Goal: Task Accomplishment & Management: Manage account settings

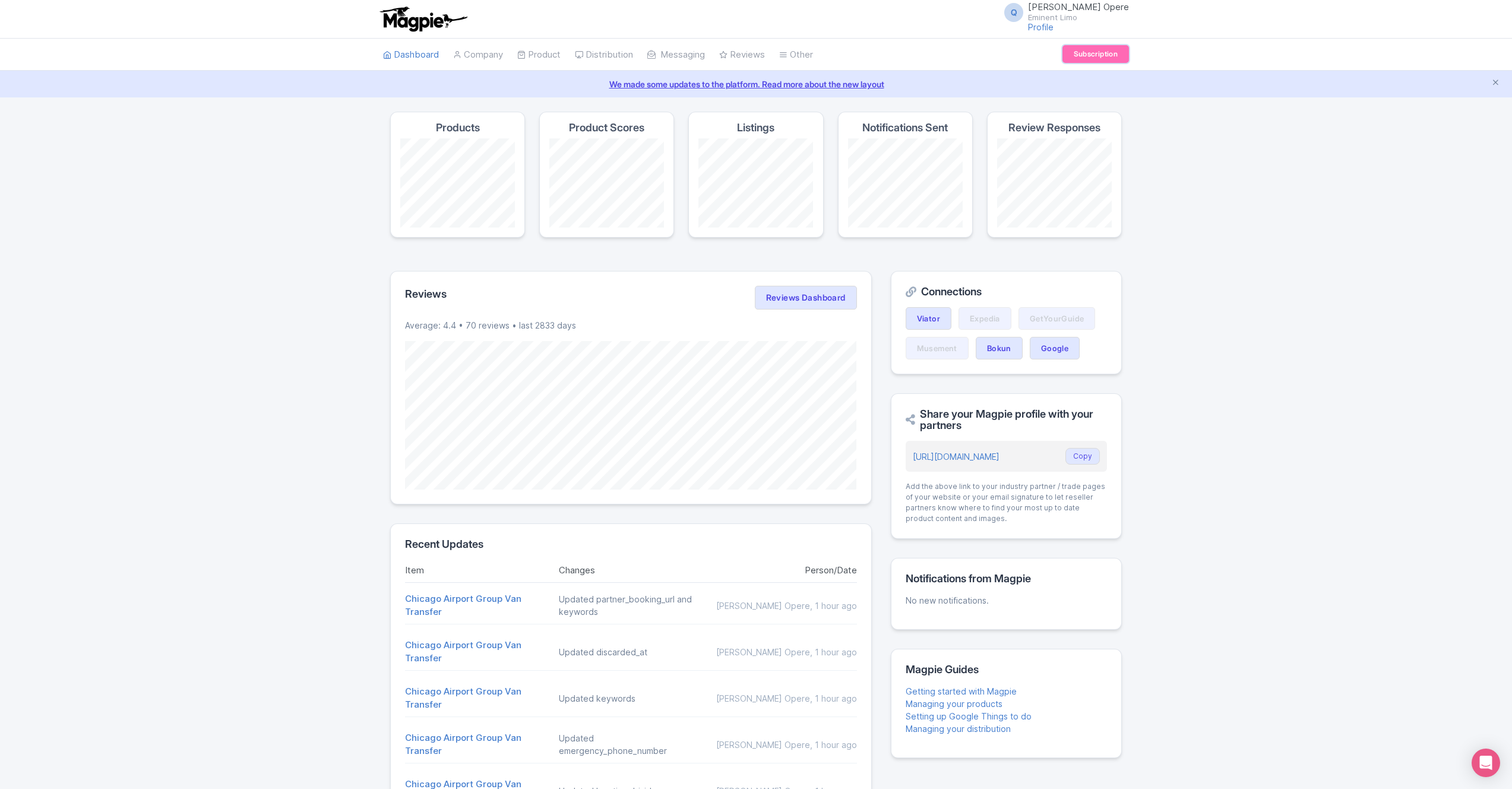
click at [1074, 59] on link "Subscription" at bounding box center [1095, 54] width 66 height 18
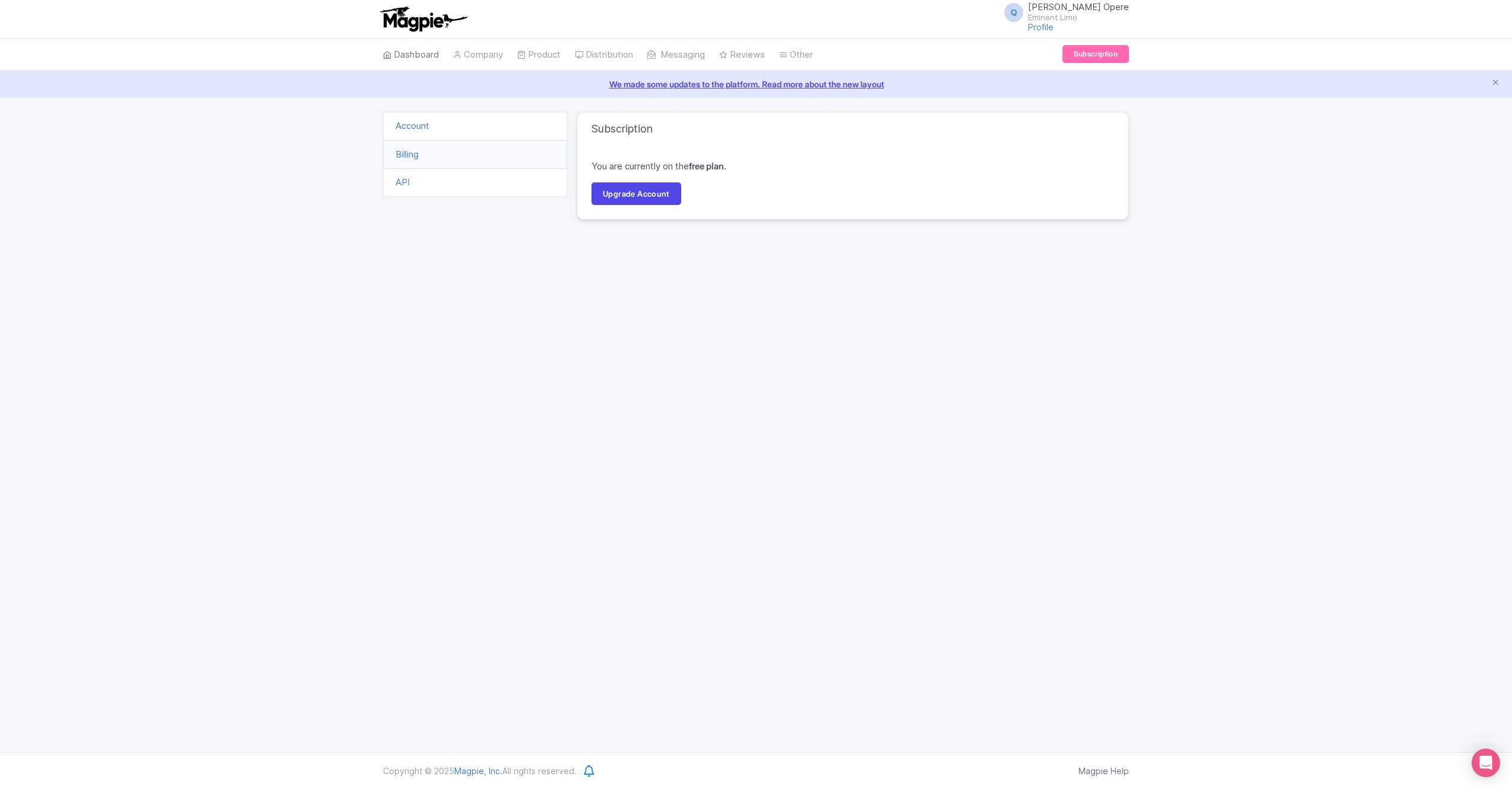
click at [416, 52] on link "Dashboard" at bounding box center [411, 54] width 56 height 32
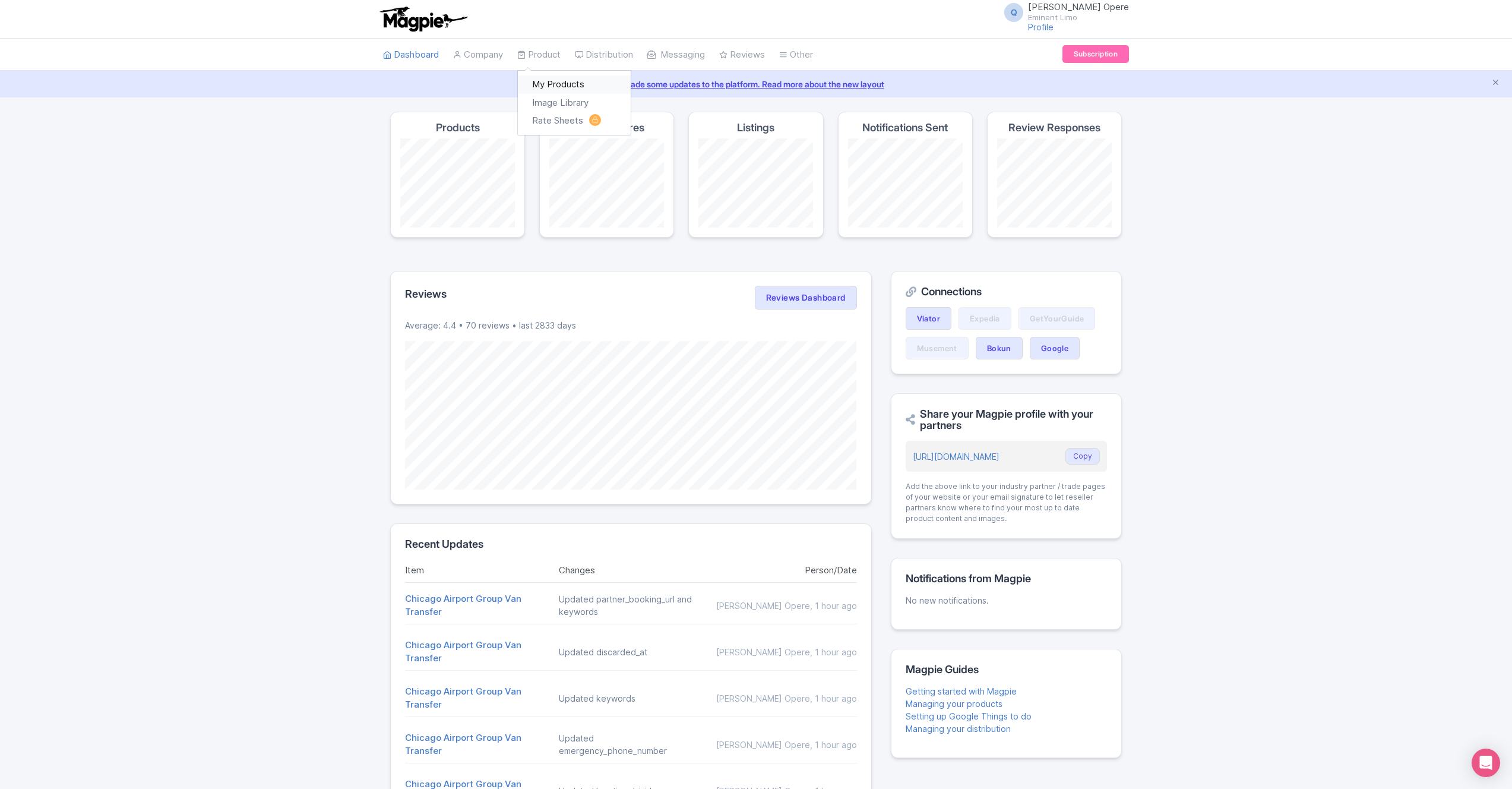
click at [556, 85] on link "My Products" at bounding box center [574, 84] width 113 height 18
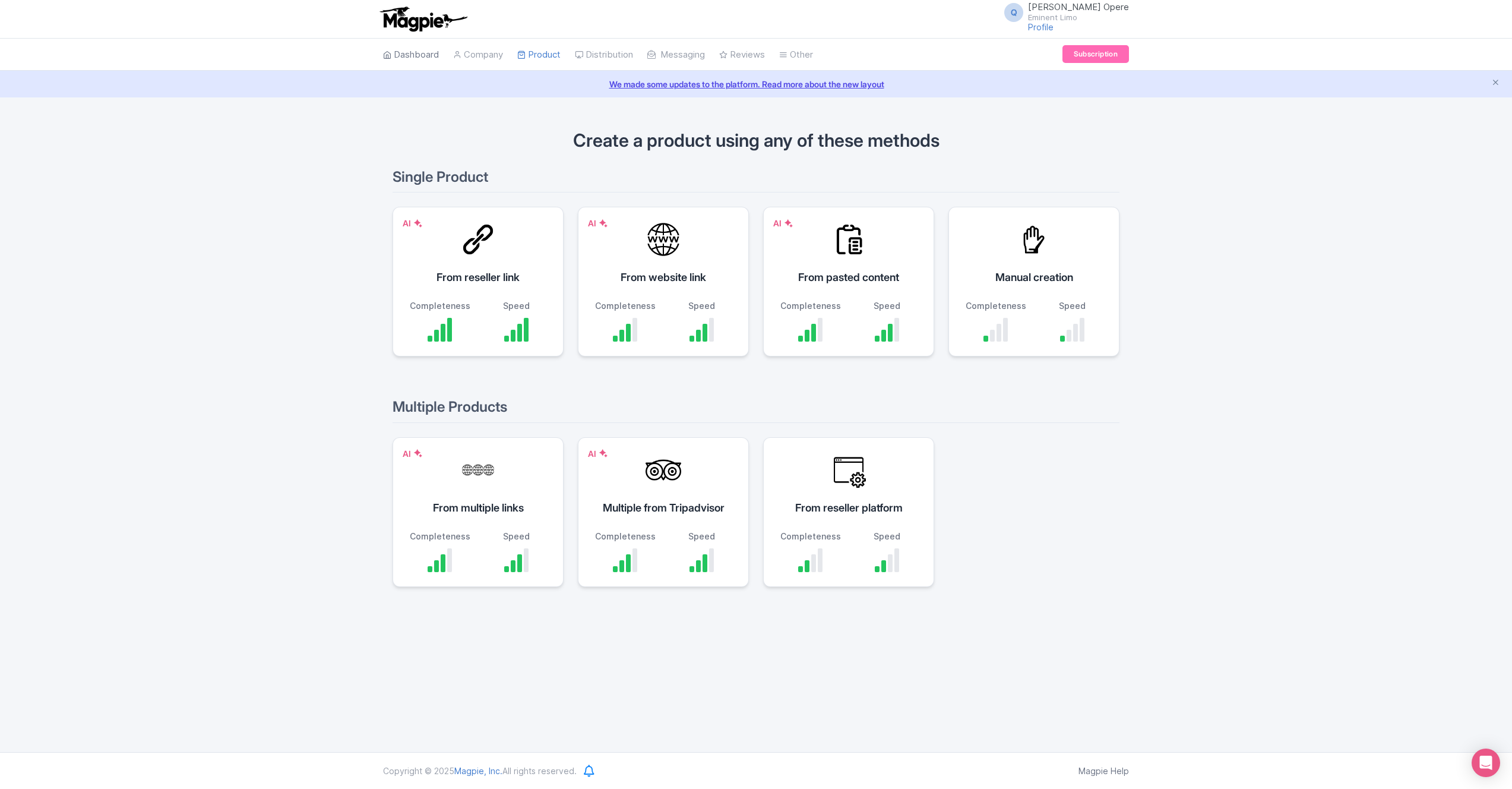
click at [406, 51] on link "Dashboard" at bounding box center [411, 54] width 56 height 32
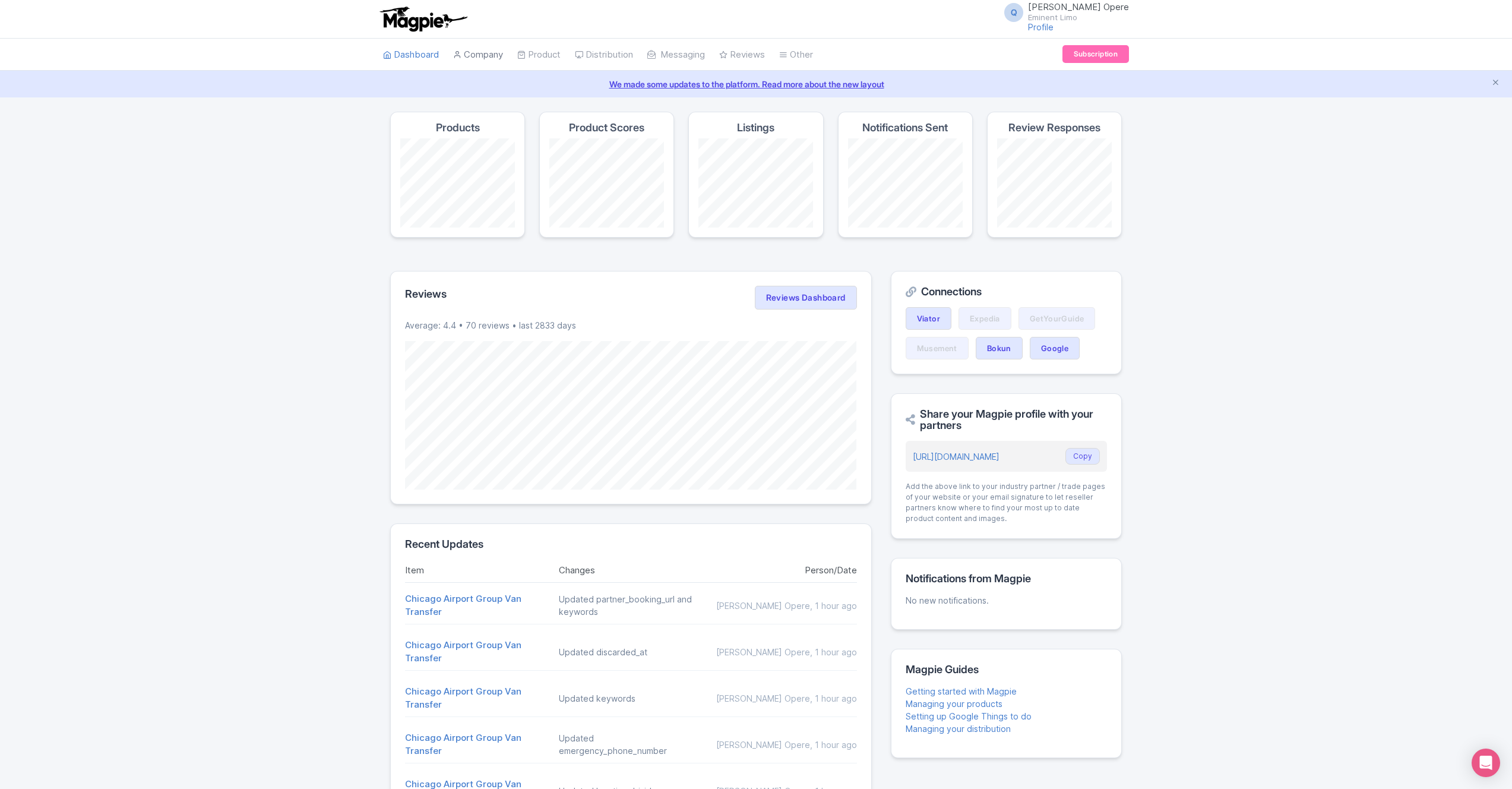
click at [473, 52] on link "Company" at bounding box center [478, 54] width 50 height 32
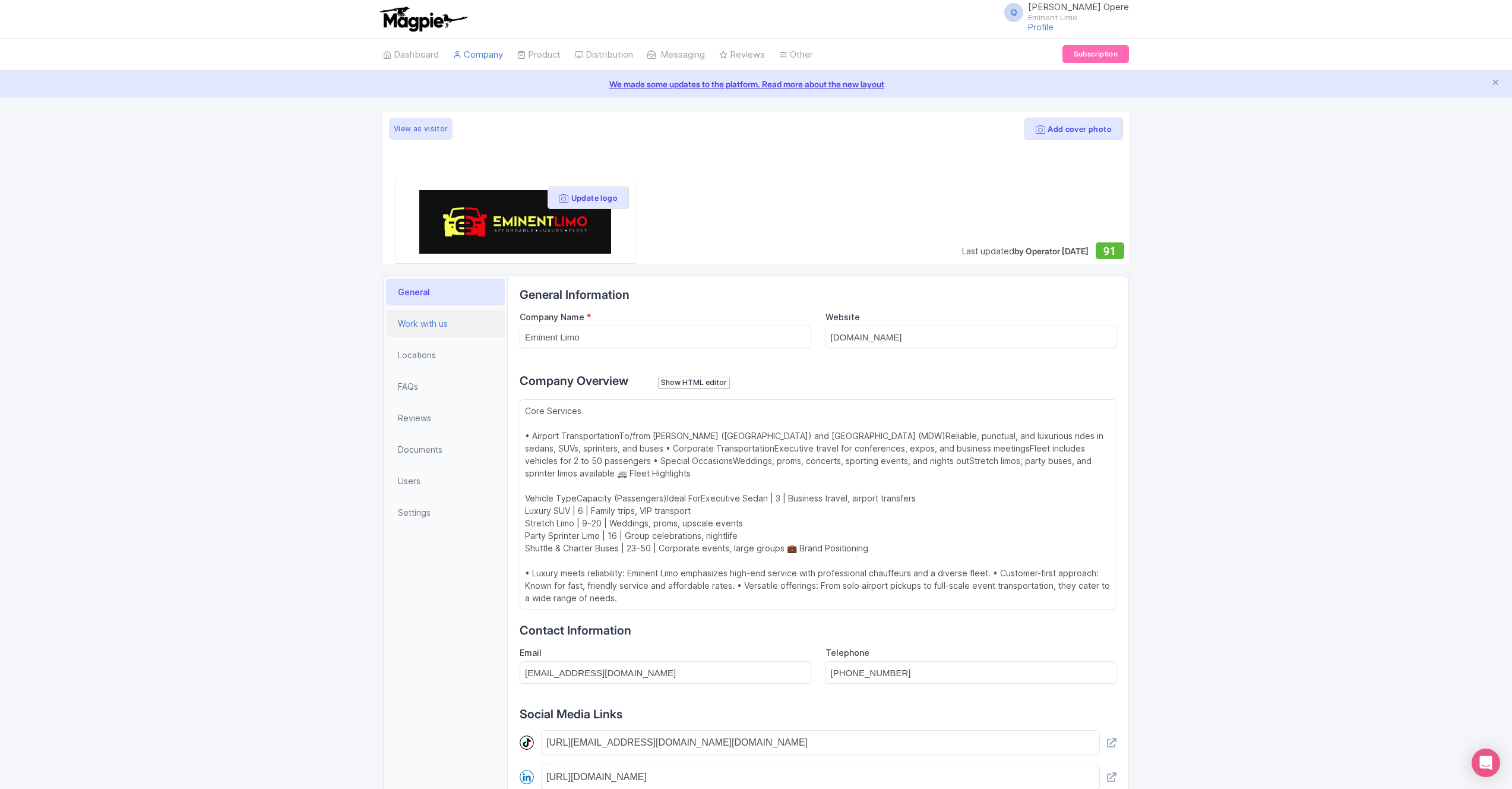
click at [436, 328] on span "Work with us" at bounding box center [423, 323] width 50 height 13
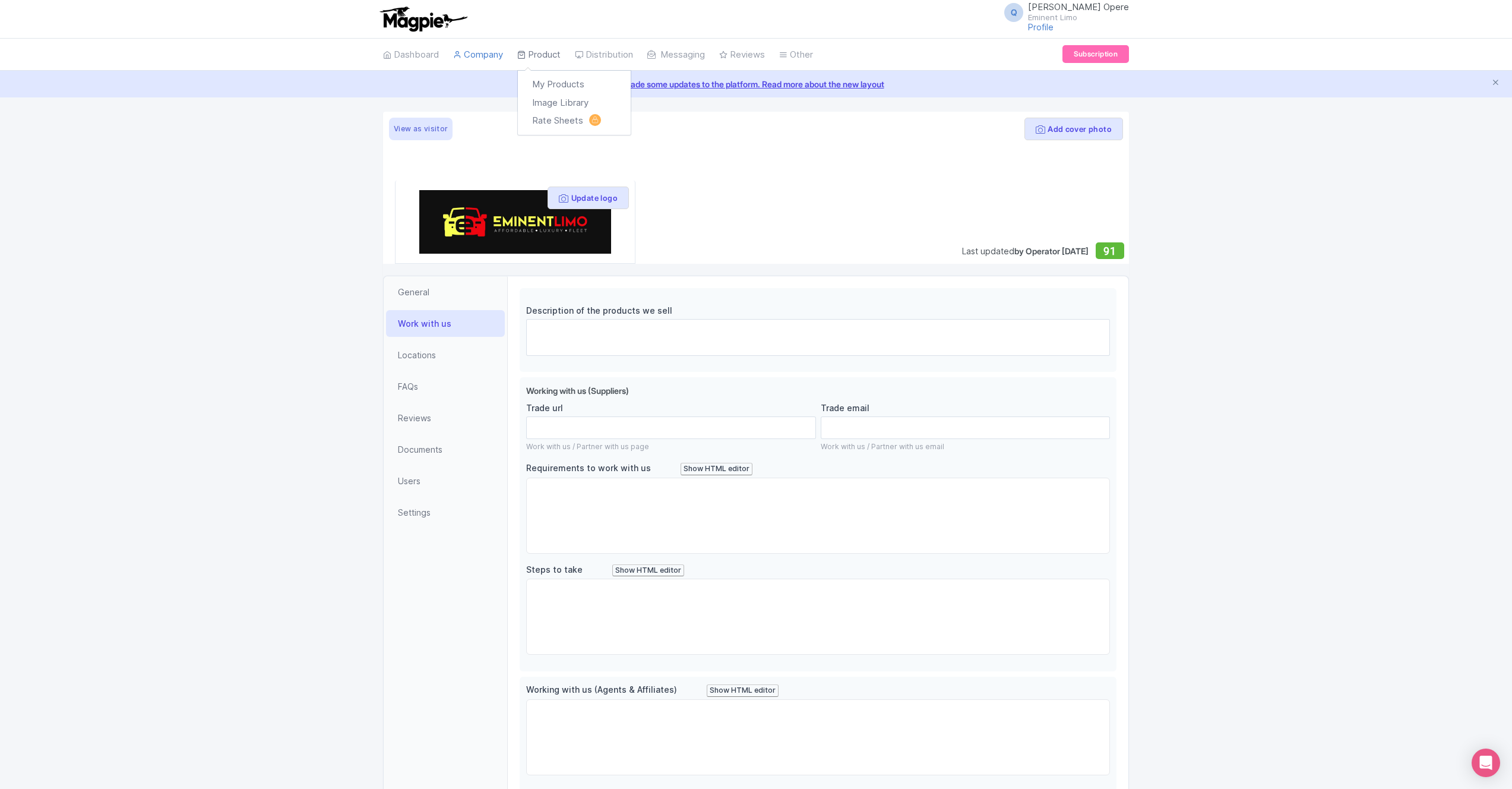
click at [534, 49] on link "Product" at bounding box center [539, 54] width 43 height 32
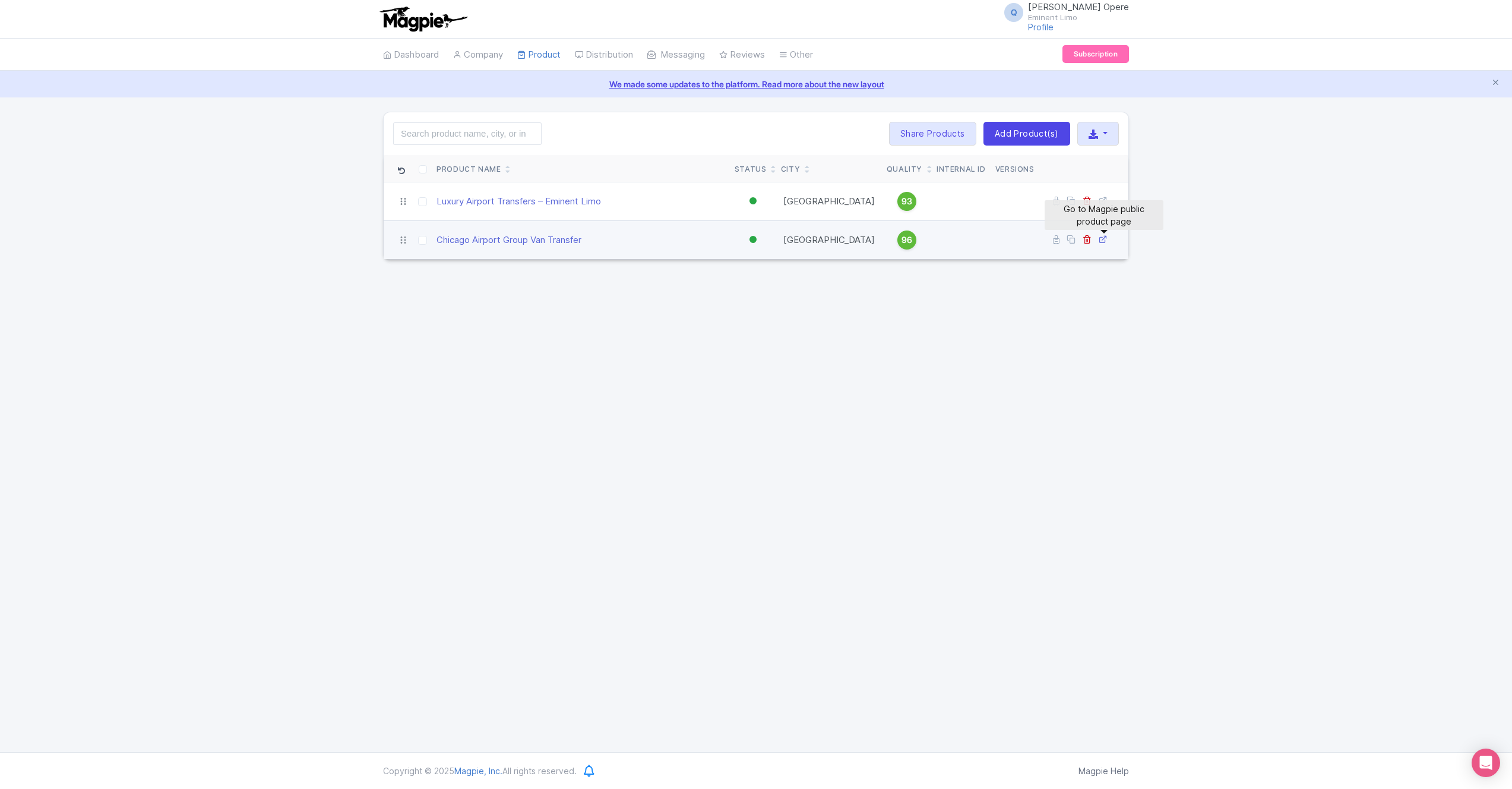
click at [1109, 241] on link at bounding box center [1104, 239] width 11 height 11
